Goal: Task Accomplishment & Management: Manage account settings

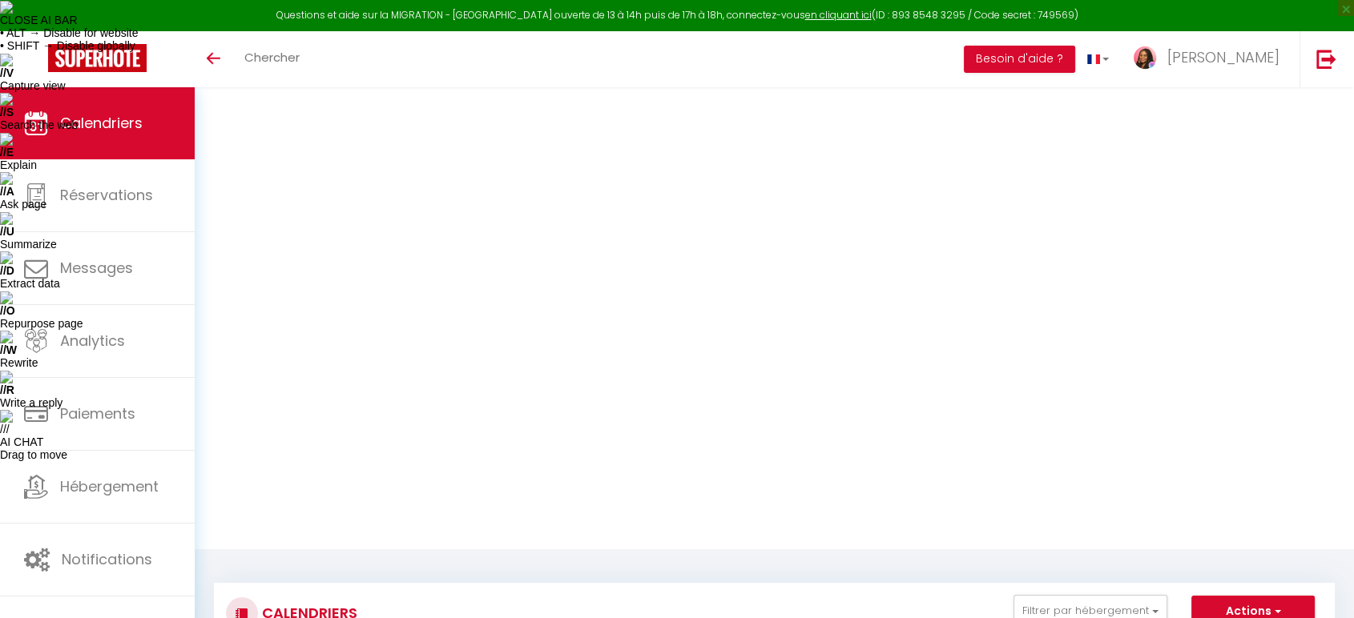
type input "55"
type input "Lun 11 Août 2025"
type input "[DATE]"
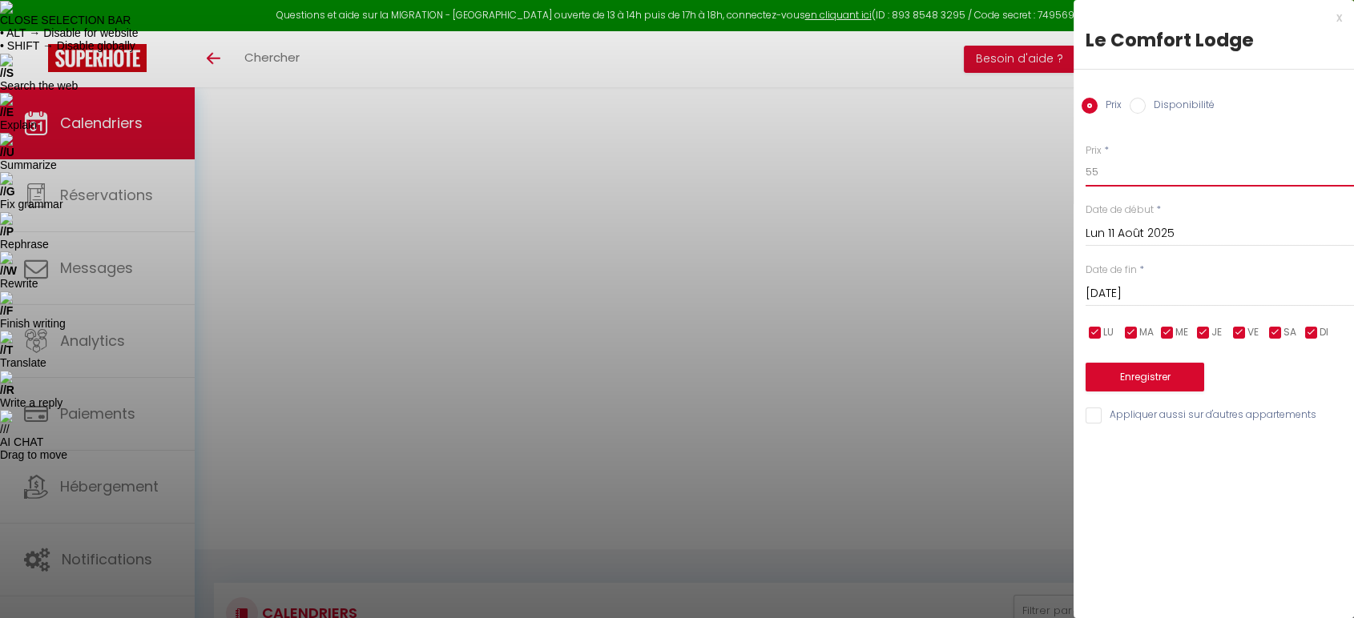
drag, startPoint x: 1093, startPoint y: 171, endPoint x: 1081, endPoint y: 171, distance: 12.8
click at [1081, 171] on div "Prix * 55 Statut * Disponible Indisponible Date de début * [DATE] < [DATE] > Di…" at bounding box center [1213, 274] width 280 height 303
drag, startPoint x: 1101, startPoint y: 170, endPoint x: 1066, endPoint y: 166, distance: 35.5
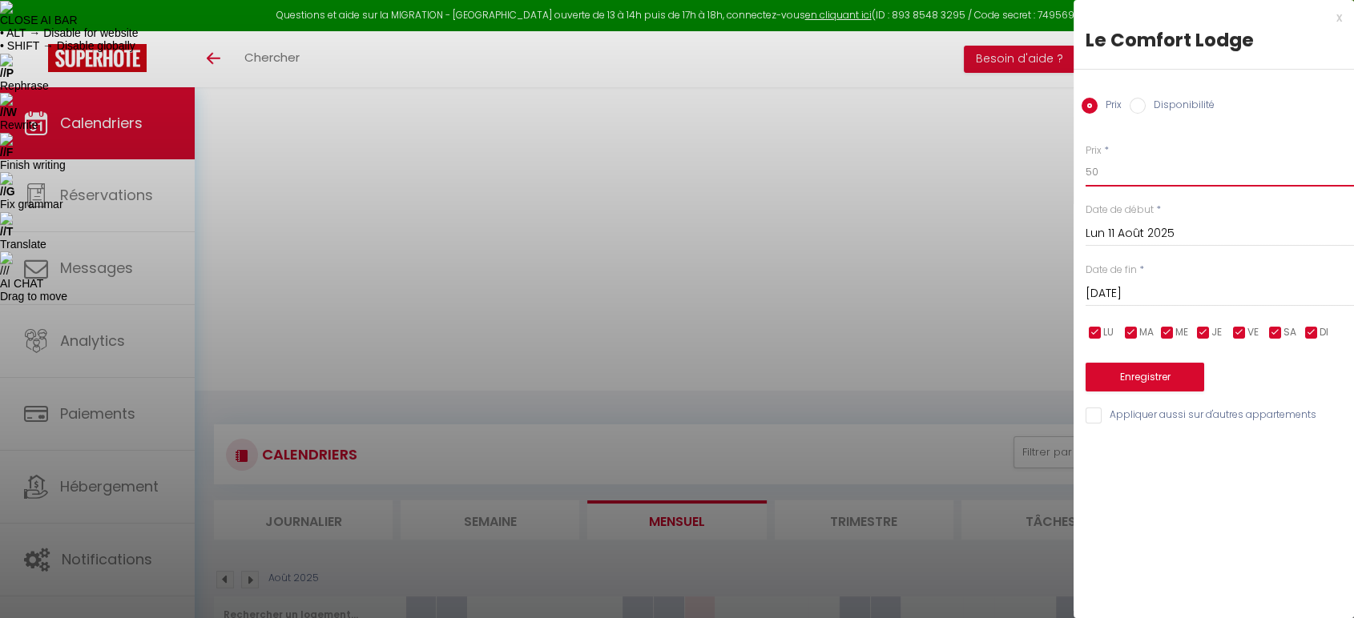
type input "50"
click at [1132, 372] on button "Enregistrer" at bounding box center [1144, 377] width 119 height 29
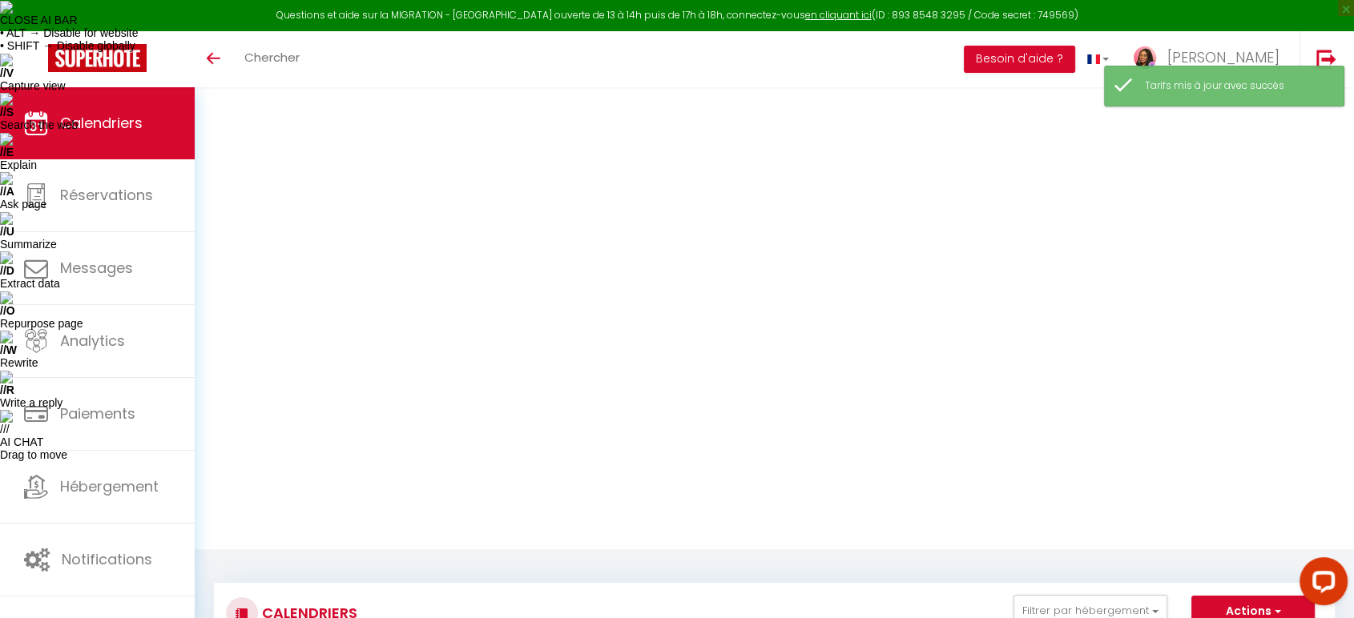
type input "55"
type input "[DATE]"
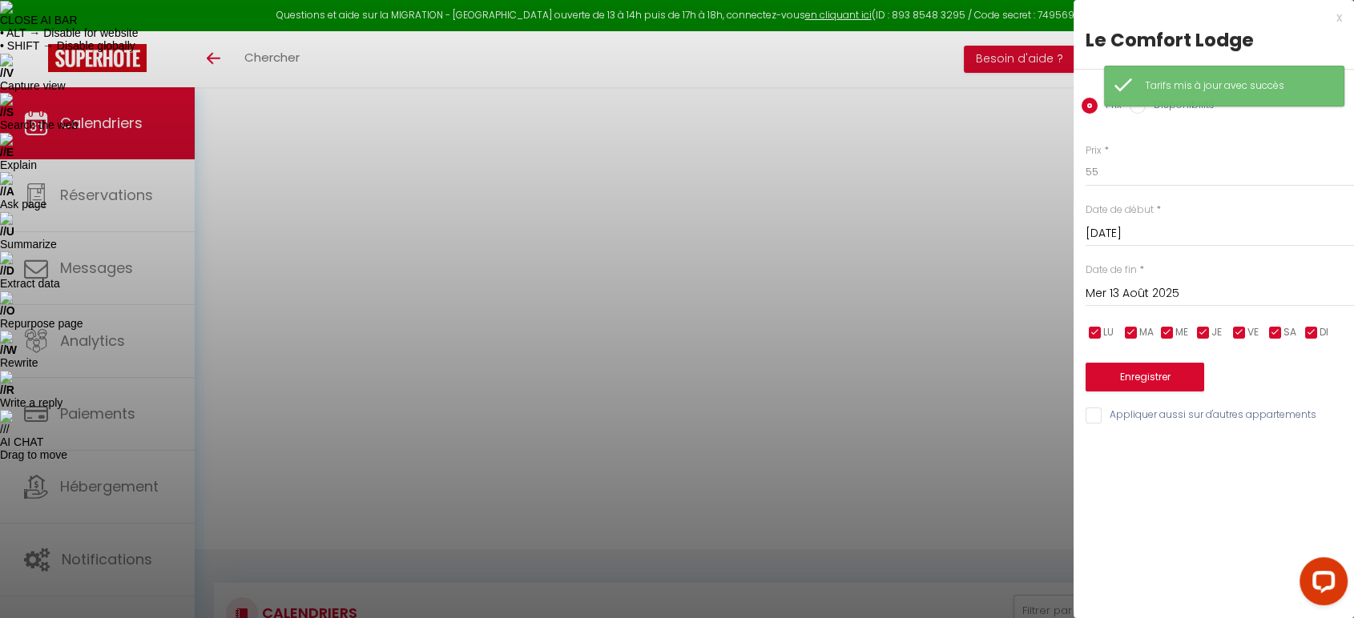
click at [1138, 279] on div "[DATE] < [DATE] > Dim Lun Mar Mer Jeu Ven Sam 1 2 3 4 5 6 7 8 9 10 11 12 13 14 …" at bounding box center [1219, 292] width 268 height 29
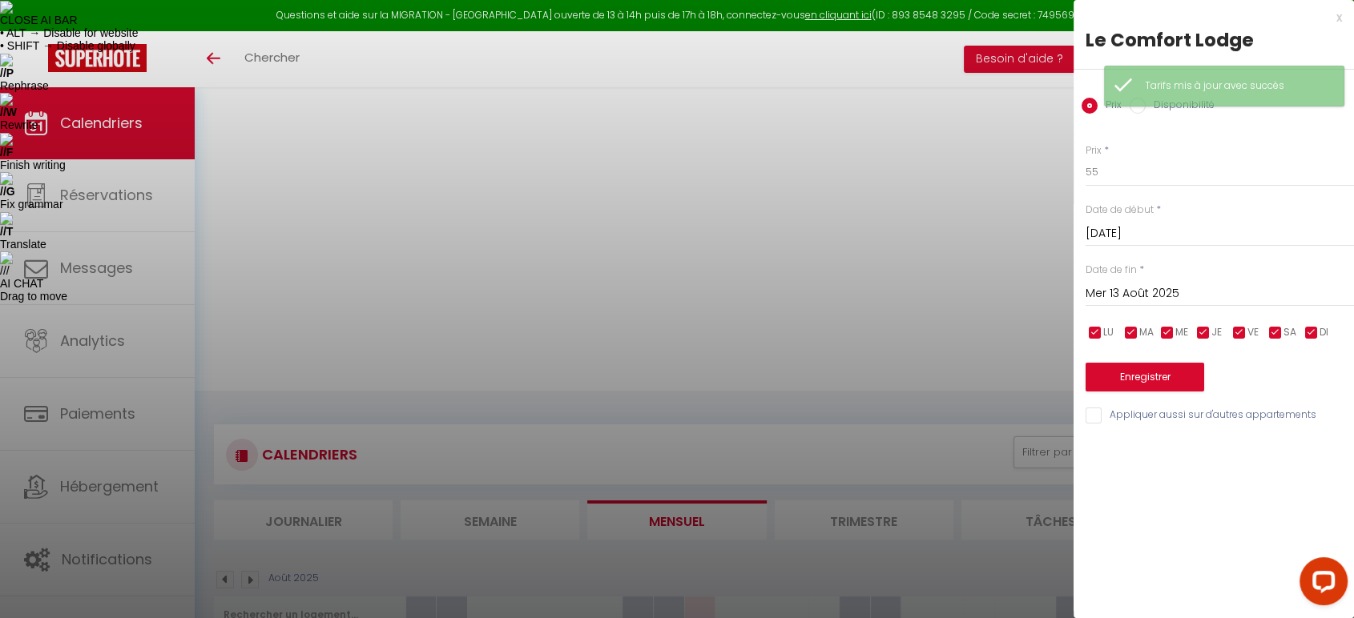
click at [1130, 289] on input "Mer 13 Août 2025" at bounding box center [1219, 294] width 268 height 21
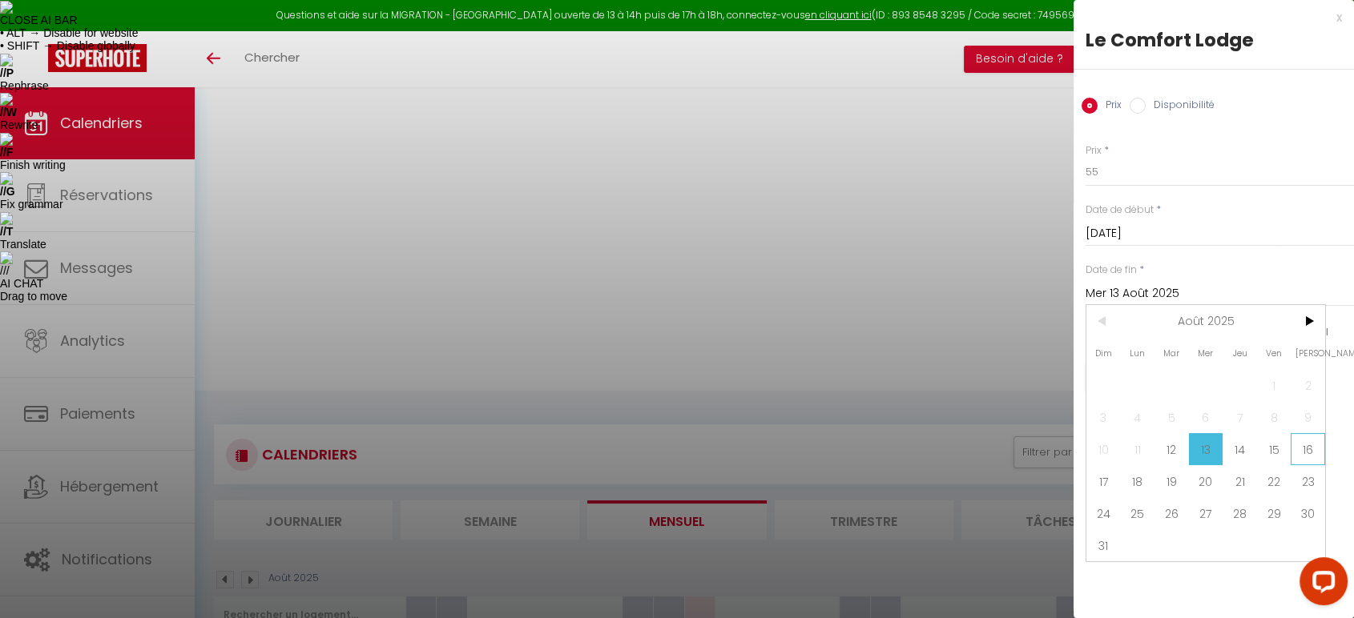
click at [1299, 450] on span "16" at bounding box center [1308, 449] width 34 height 32
type input "[PERSON_NAME][DATE]"
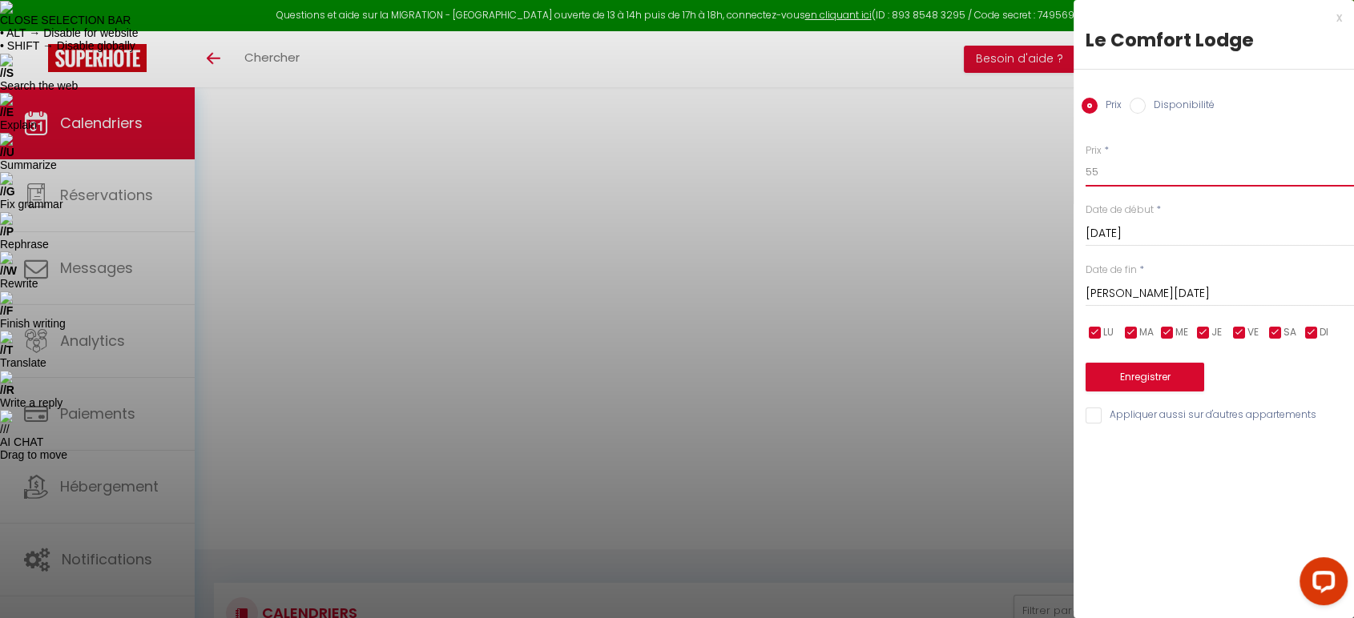
click at [1092, 171] on input "55" at bounding box center [1219, 172] width 268 height 29
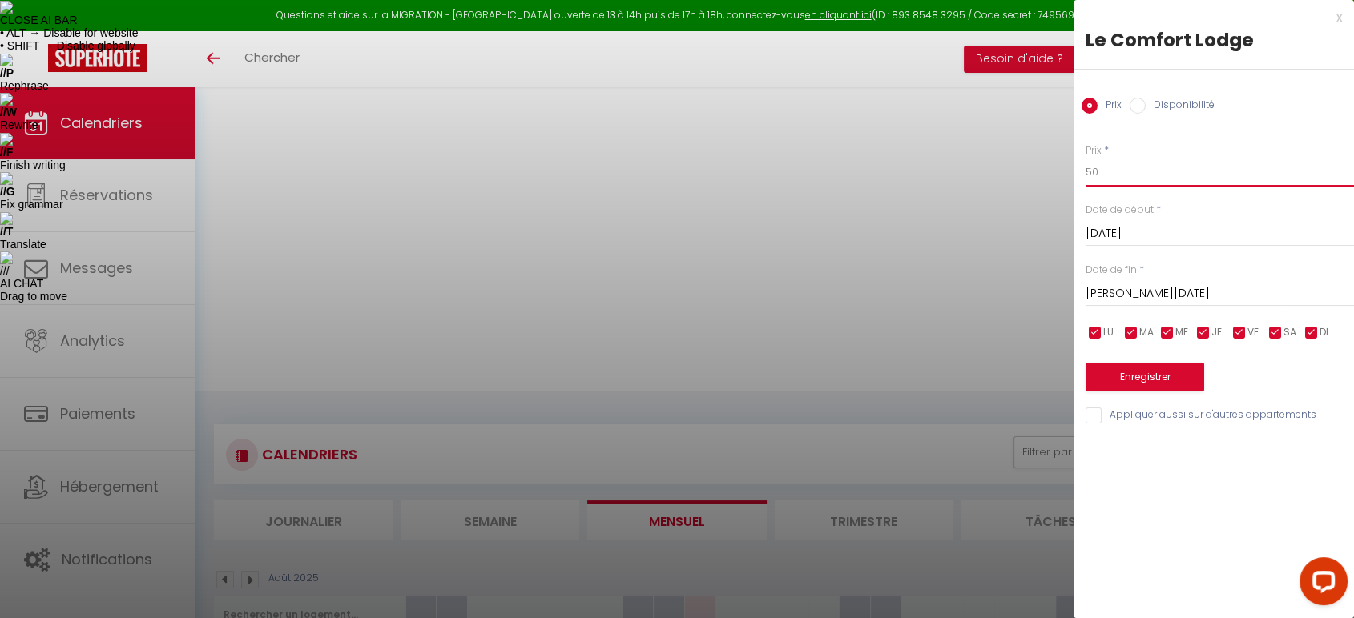
type input "50"
click at [1126, 377] on button "Enregistrer" at bounding box center [1144, 377] width 119 height 29
